Goal: Task Accomplishment & Management: Use online tool/utility

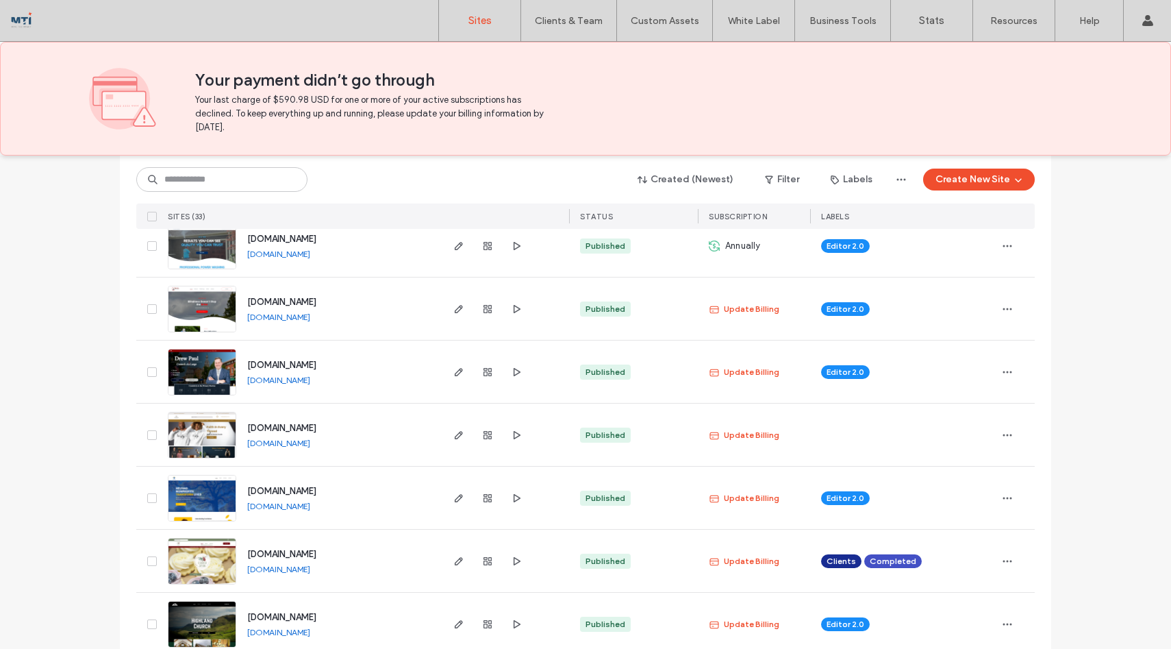
scroll to position [360, 0]
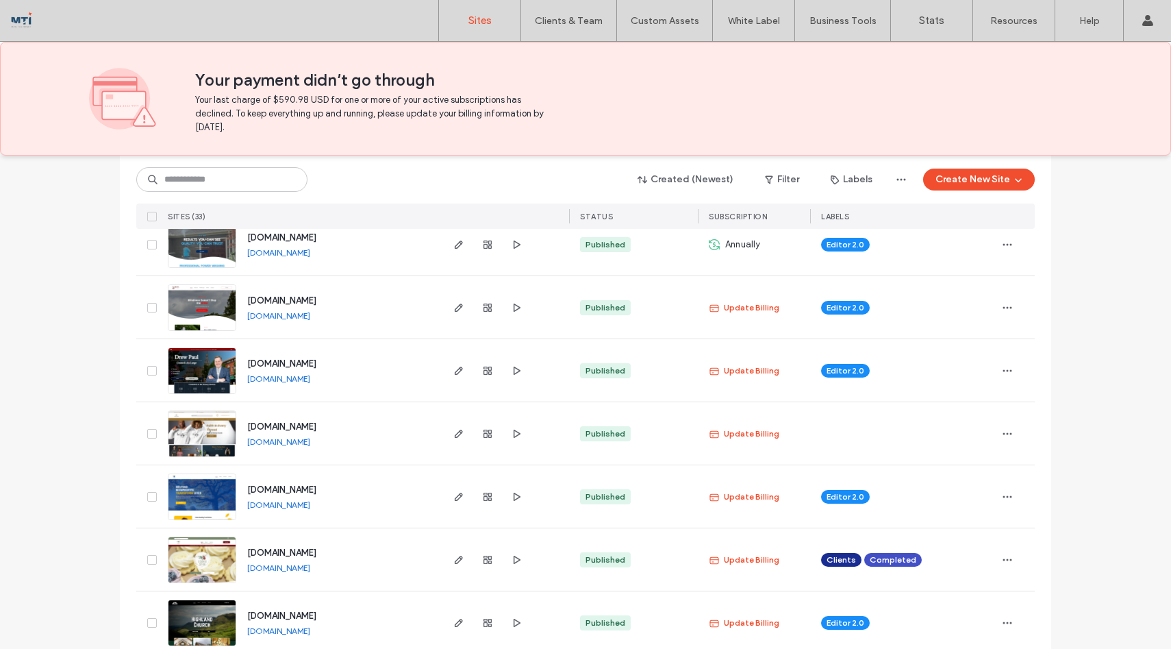
click at [205, 560] on img at bounding box center [201, 583] width 67 height 93
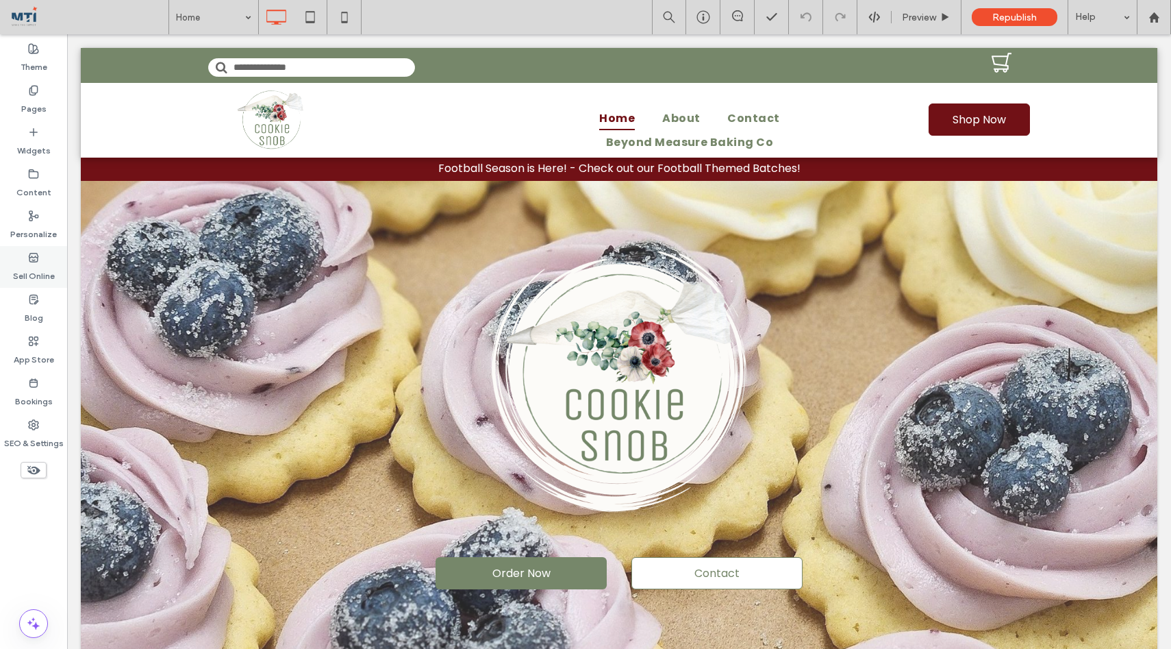
click at [32, 266] on label "Sell Online" at bounding box center [34, 272] width 42 height 19
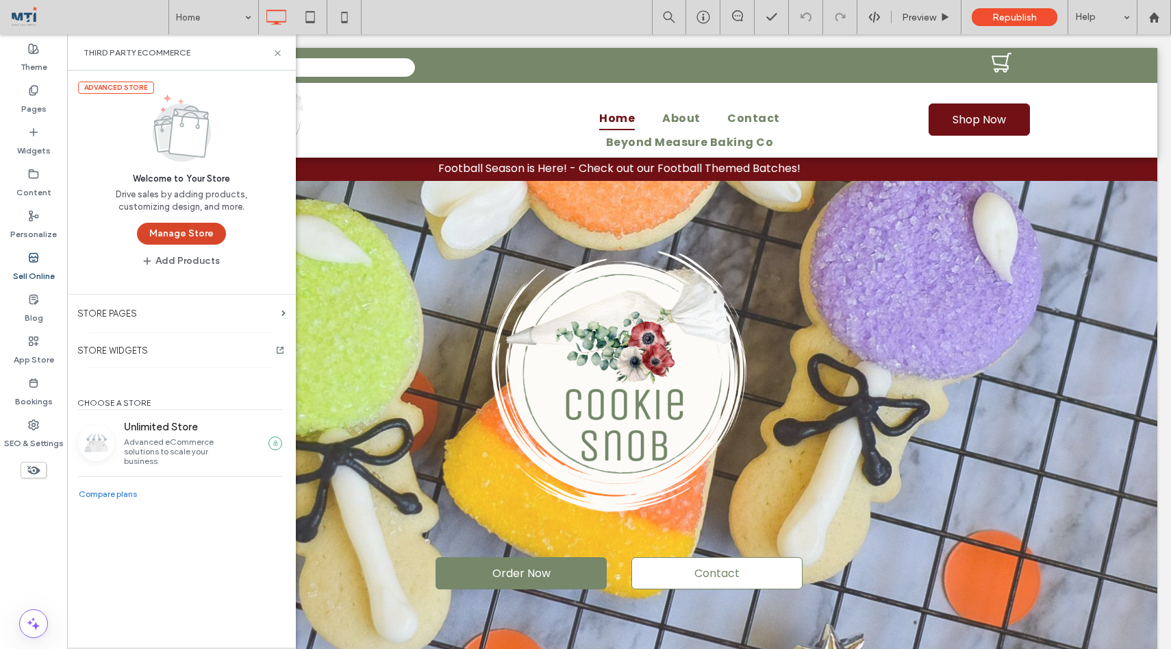
click at [199, 229] on button "Manage Store" at bounding box center [181, 234] width 89 height 22
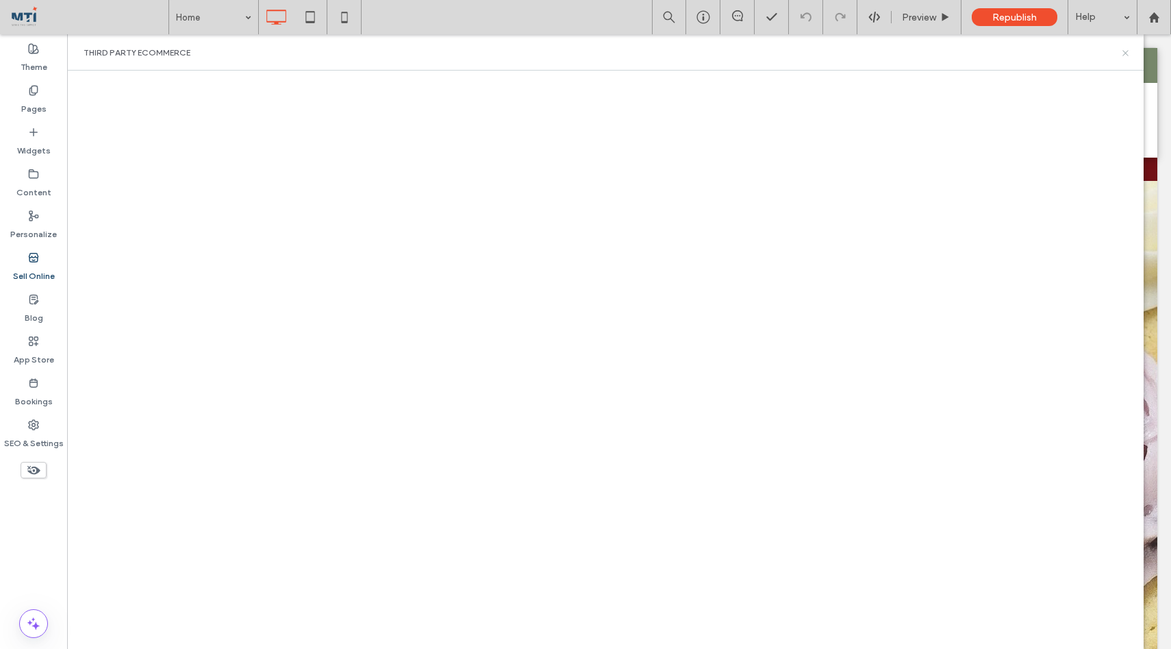
click at [1127, 49] on icon at bounding box center [1126, 53] width 10 height 10
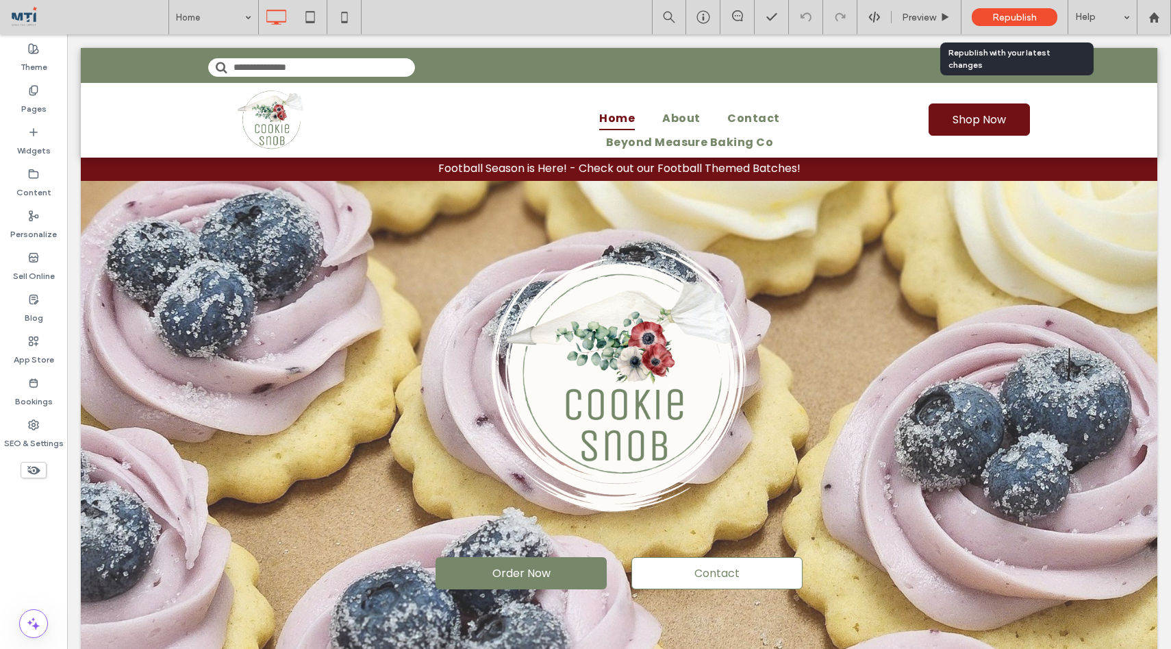
click at [1025, 15] on span "Republish" at bounding box center [1014, 18] width 45 height 12
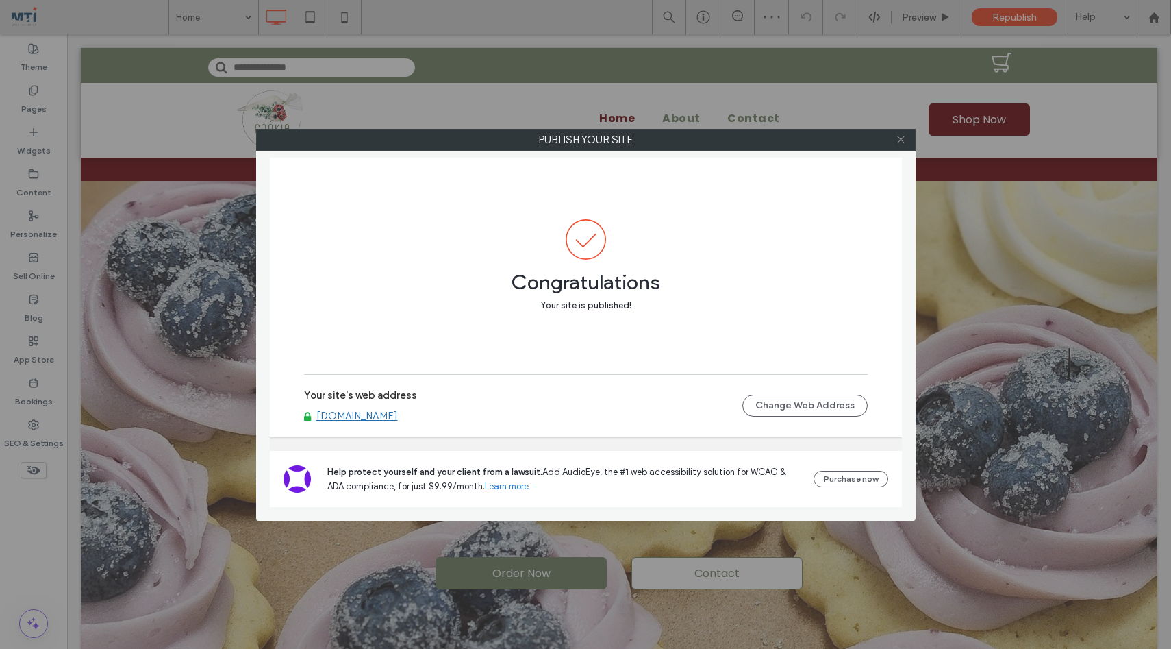
click at [904, 142] on icon at bounding box center [901, 139] width 10 height 10
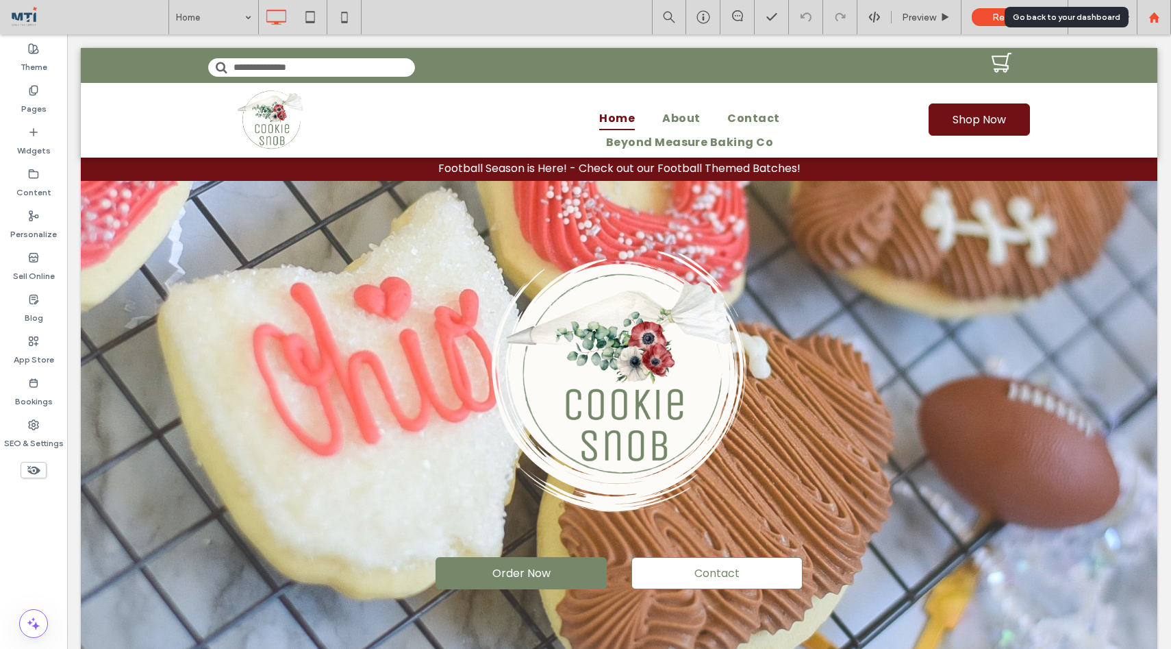
click at [1158, 17] on use at bounding box center [1154, 17] width 10 height 10
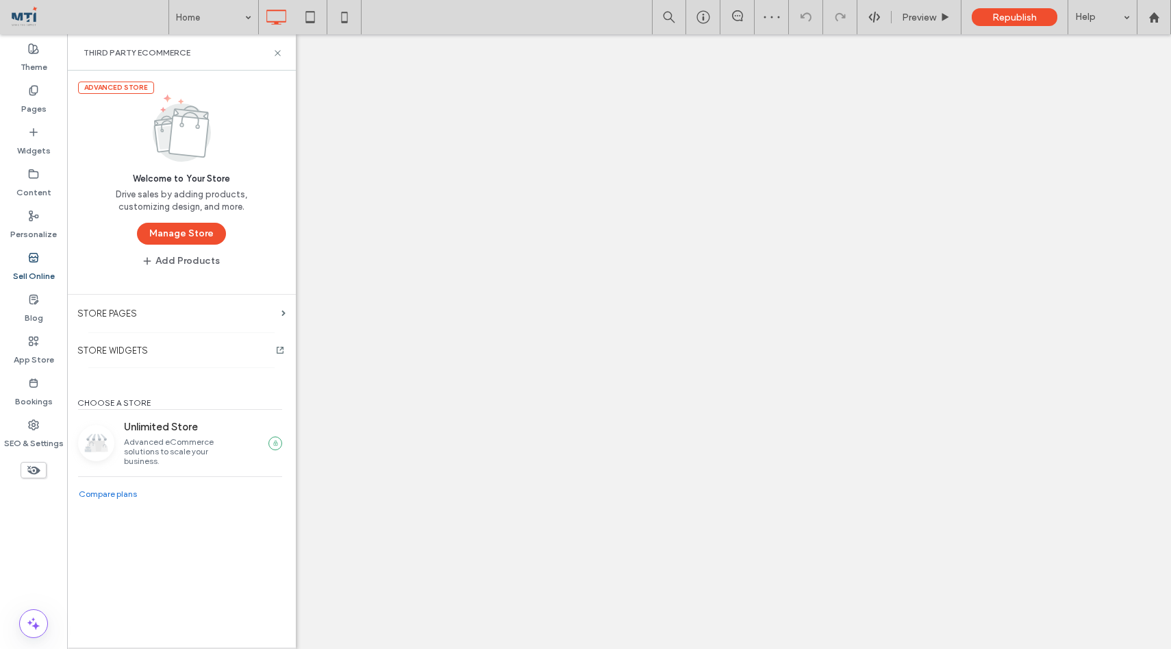
click at [157, 232] on button "Manage Store" at bounding box center [181, 234] width 89 height 22
